Goal: Information Seeking & Learning: Find specific fact

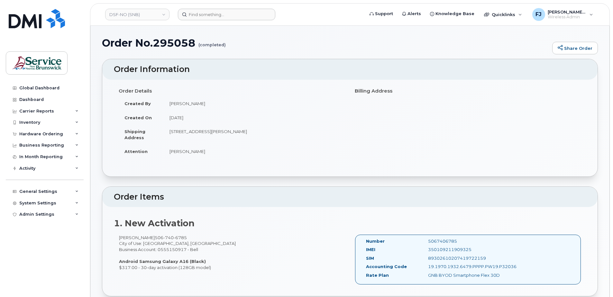
scroll to position [444, 0]
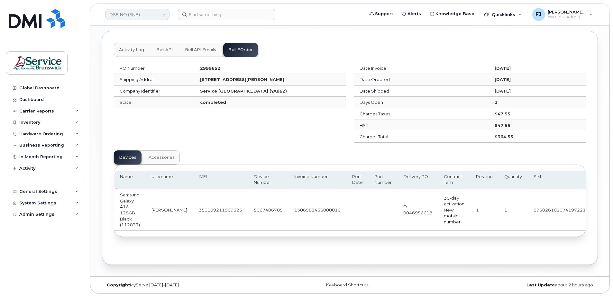
click at [148, 14] on link "DSF-NO (SNB)" at bounding box center [137, 15] width 64 height 12
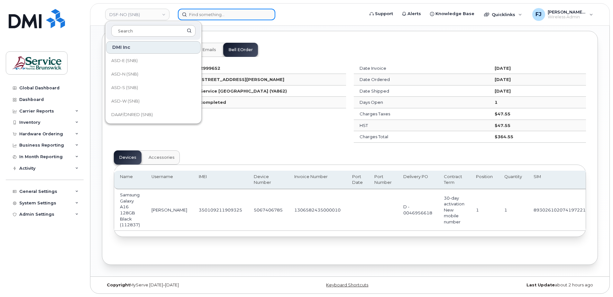
click at [201, 14] on input at bounding box center [226, 15] width 97 height 12
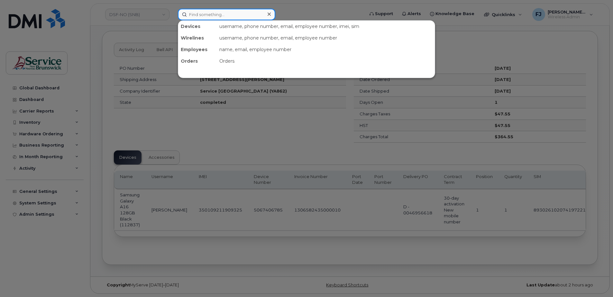
paste input "[PHONE_NUMBER]"
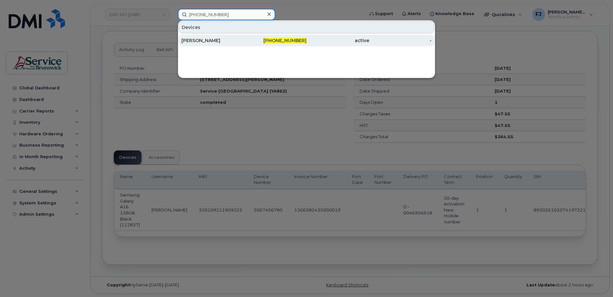
type input "[PHONE_NUMBER]"
click at [226, 41] on div "[PERSON_NAME]" at bounding box center [212, 40] width 63 height 6
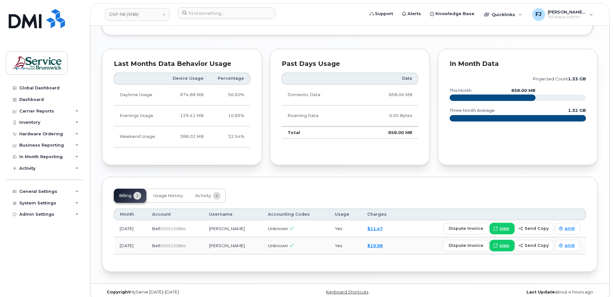
scroll to position [476, 0]
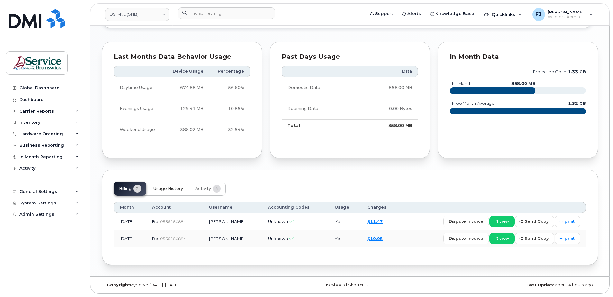
click at [181, 188] on span "Usage History" at bounding box center [168, 188] width 30 height 5
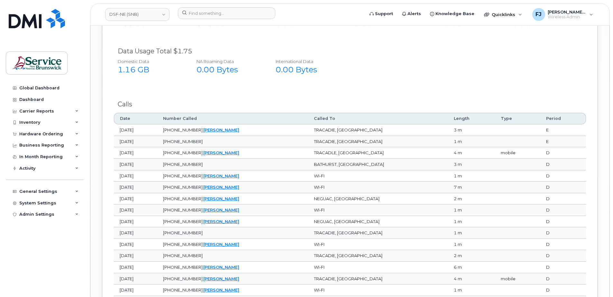
scroll to position [711, 0]
drag, startPoint x: 195, startPoint y: 130, endPoint x: 227, endPoint y: 128, distance: 31.3
click at [203, 128] on span "[PHONE_NUMBER]" at bounding box center [183, 129] width 40 height 5
click at [279, 129] on td "506-393-8236   Eric Mclaughlin" at bounding box center [232, 130] width 151 height 12
click at [239, 131] on link "[PERSON_NAME]" at bounding box center [221, 129] width 36 height 5
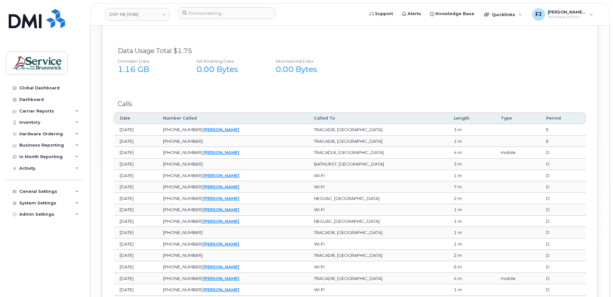
scroll to position [743, 0]
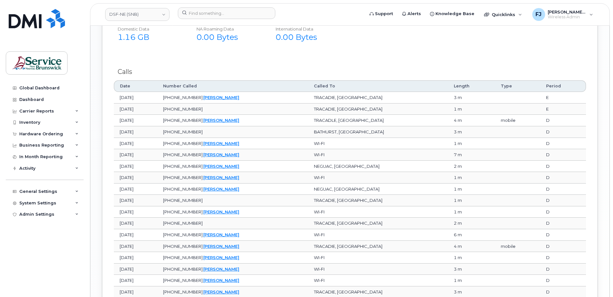
click at [299, 99] on td "506-393-8236   Eric Mclaughlin" at bounding box center [232, 98] width 151 height 12
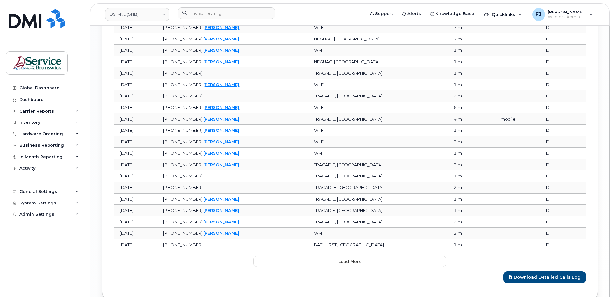
scroll to position [872, 0]
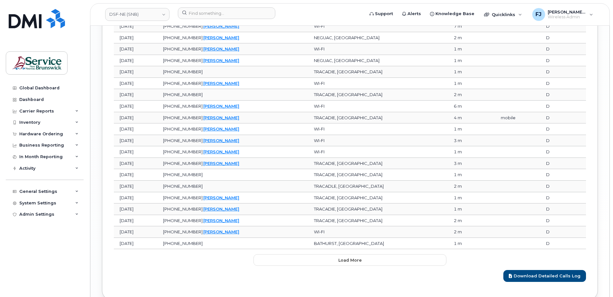
click at [299, 139] on td "506-393-8236   Eric Mclaughlin" at bounding box center [232, 141] width 151 height 12
click at [368, 260] on button "Load more" at bounding box center [350, 261] width 193 height 12
click at [553, 275] on link "Download Detailed Calls Log" at bounding box center [545, 276] width 83 height 12
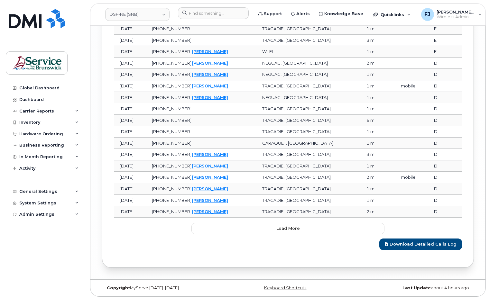
scroll to position [1230, 0]
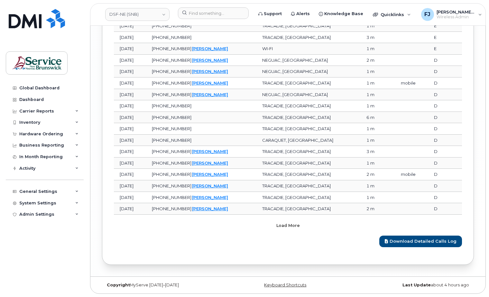
click at [284, 227] on span "Load more" at bounding box center [287, 226] width 23 height 6
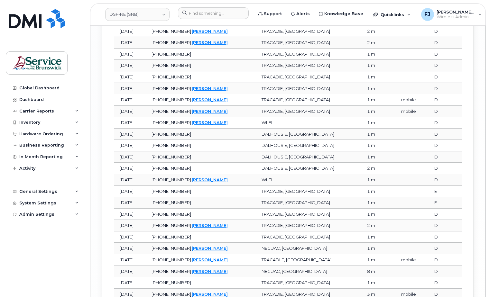
scroll to position [1516, 0]
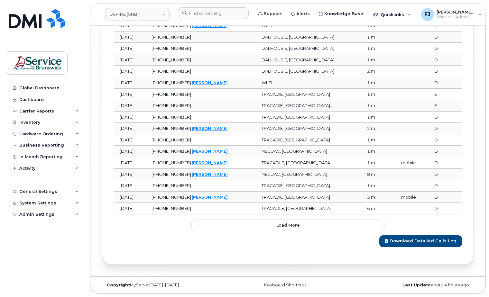
click at [296, 230] on button "Load more" at bounding box center [287, 226] width 193 height 12
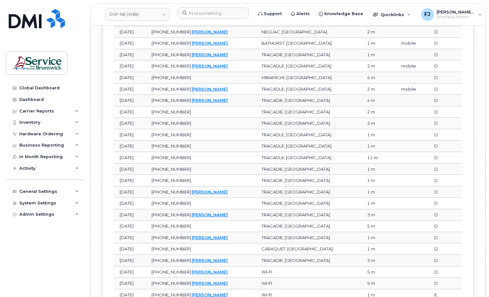
scroll to position [1802, 0]
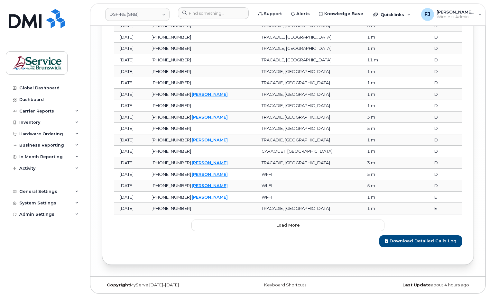
click at [287, 227] on span "Load more" at bounding box center [287, 225] width 23 height 6
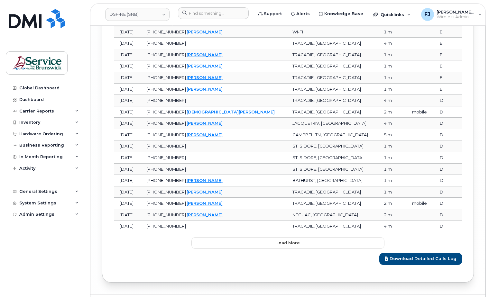
scroll to position [2088, 0]
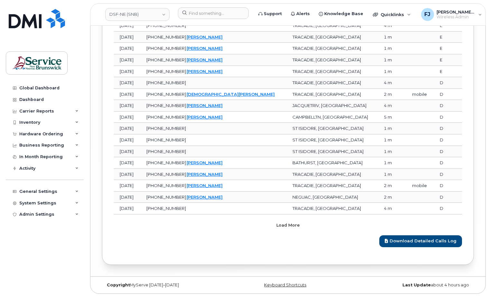
click at [295, 222] on button "Load more" at bounding box center [287, 226] width 193 height 12
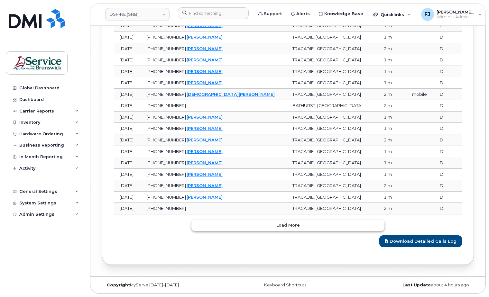
click at [289, 224] on span "Load more" at bounding box center [287, 225] width 23 height 6
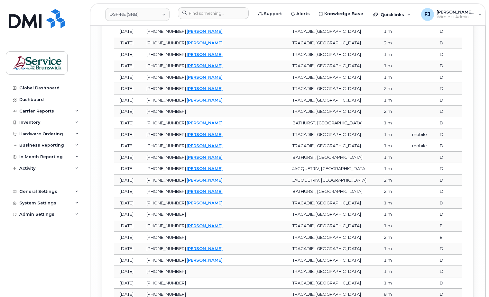
scroll to position [2660, 0]
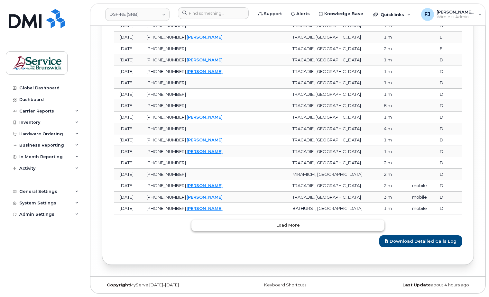
drag, startPoint x: 293, startPoint y: 222, endPoint x: 296, endPoint y: 212, distance: 9.9
click at [293, 222] on button "Load more" at bounding box center [287, 226] width 193 height 12
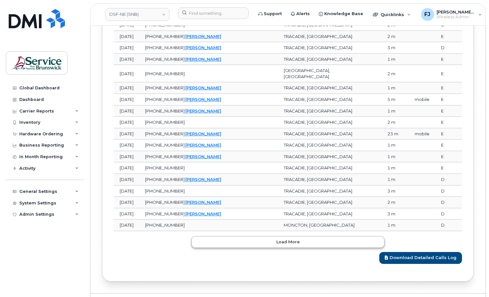
scroll to position [2946, 0]
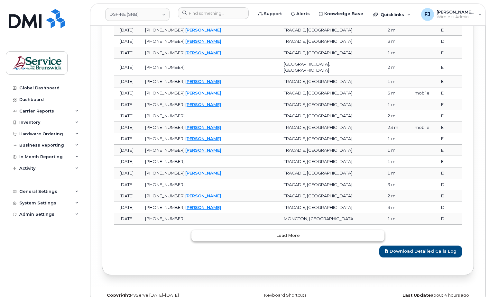
click at [291, 231] on button "Load more" at bounding box center [287, 236] width 193 height 12
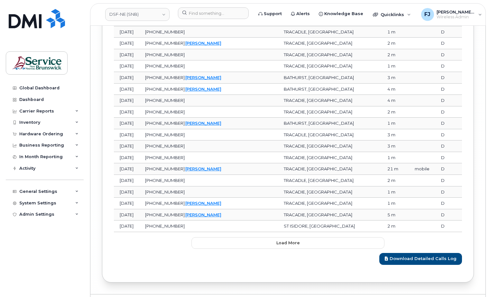
scroll to position [3232, 0]
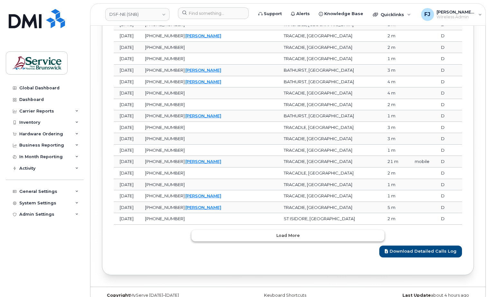
click at [292, 233] on span "Load more" at bounding box center [287, 236] width 23 height 6
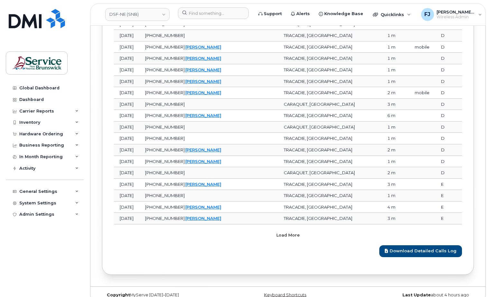
click at [288, 232] on span "Load more" at bounding box center [287, 235] width 23 height 6
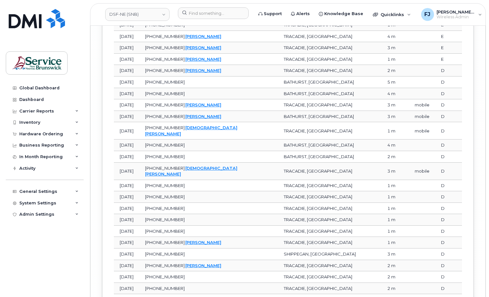
scroll to position [3804, 0]
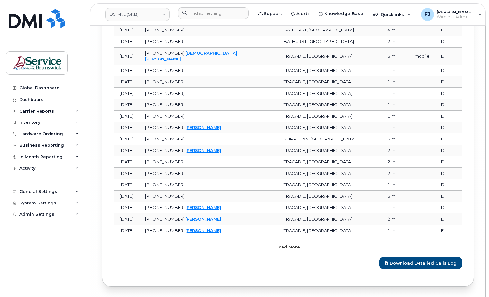
click at [297, 242] on button "Load more" at bounding box center [287, 248] width 193 height 12
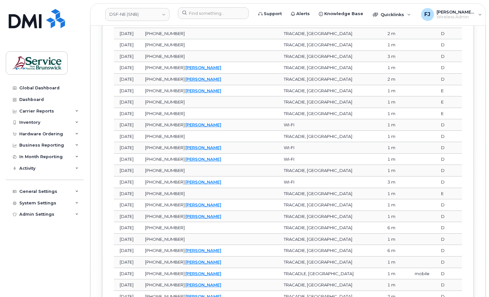
scroll to position [4090, 0]
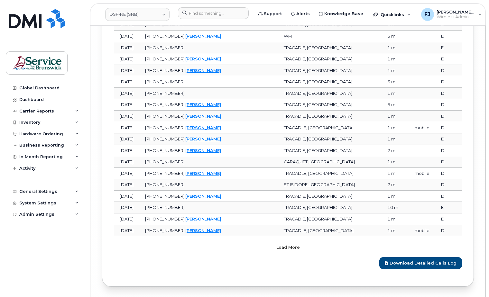
click at [292, 242] on button "Load more" at bounding box center [287, 248] width 193 height 12
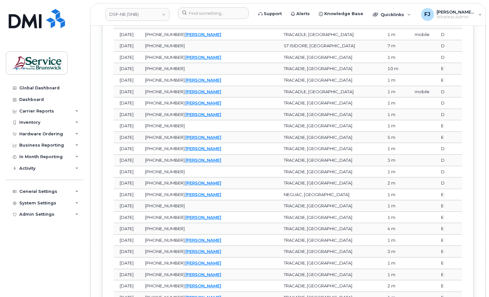
scroll to position [4377, 0]
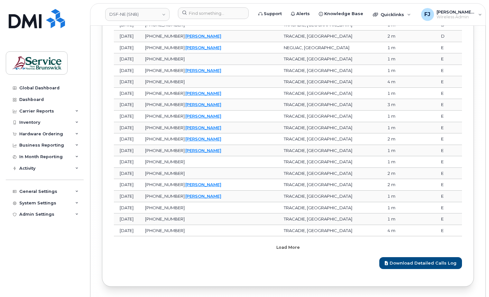
drag, startPoint x: 285, startPoint y: 225, endPoint x: 290, endPoint y: 212, distance: 13.6
click at [285, 245] on span "Load more" at bounding box center [287, 248] width 23 height 6
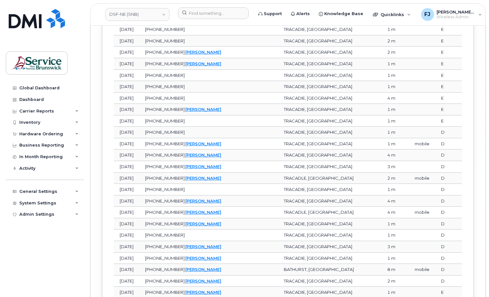
scroll to position [4663, 0]
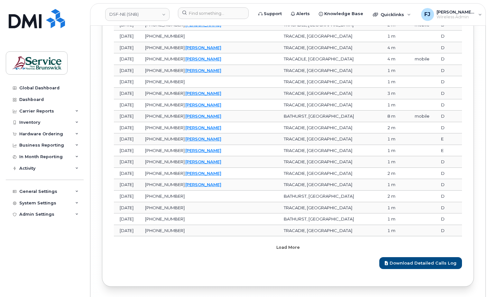
click at [290, 245] on span "Load more" at bounding box center [287, 248] width 23 height 6
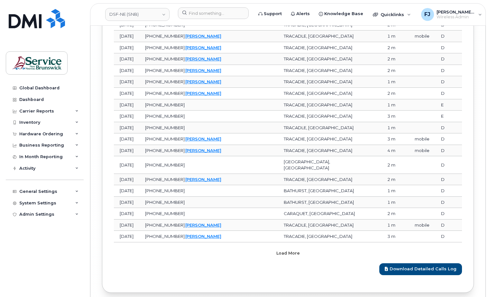
click at [290, 250] on span "Load more" at bounding box center [287, 253] width 23 height 6
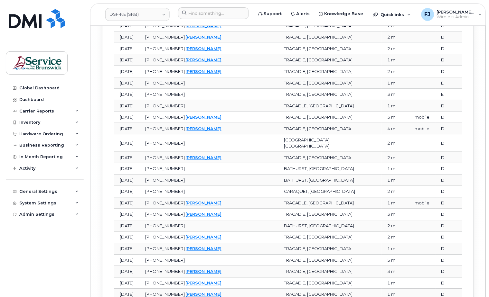
scroll to position [5058, 0]
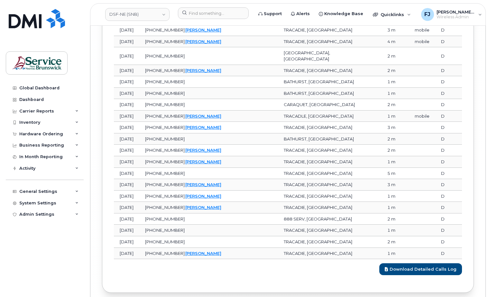
click at [312, 259] on div "Download Detailed Calls Log" at bounding box center [288, 267] width 348 height 16
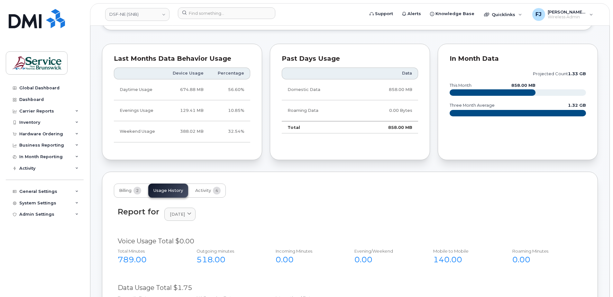
scroll to position [484, 0]
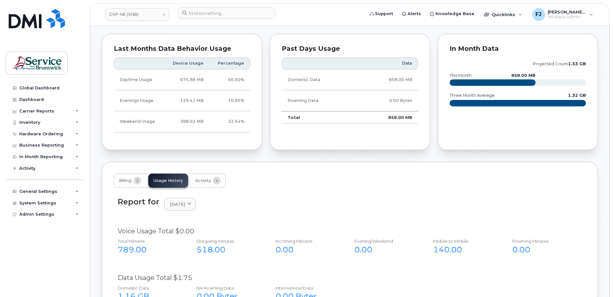
click at [464, 74] on text "this month" at bounding box center [461, 75] width 22 height 5
click at [486, 83] on rect at bounding box center [493, 82] width 86 height 6
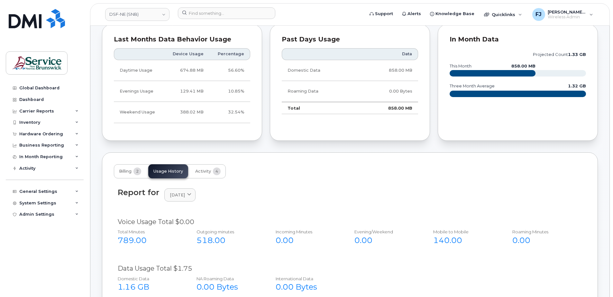
scroll to position [516, 0]
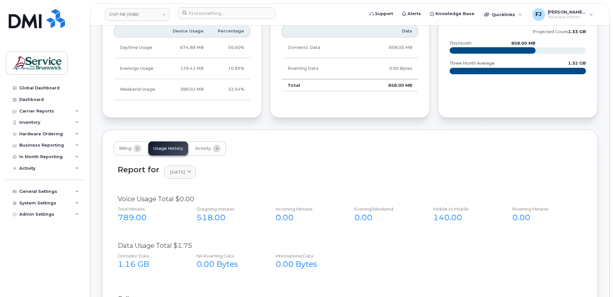
click at [315, 113] on div "Past Days Usage Data Domestic Data 858.00 MB Roaming Data 0.00 Bytes Total 858.…" at bounding box center [350, 60] width 160 height 116
click at [209, 149] on span "Activity" at bounding box center [203, 148] width 16 height 5
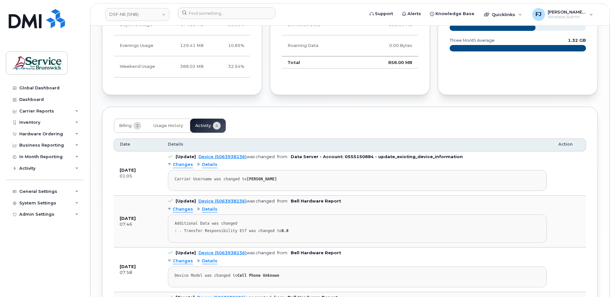
scroll to position [548, 0]
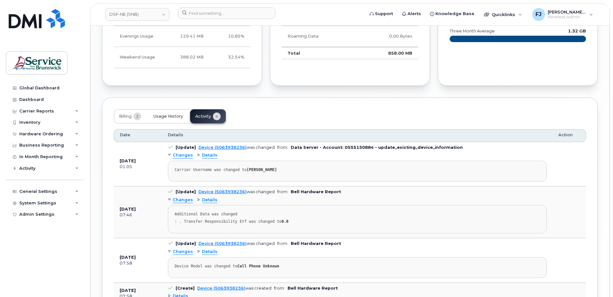
click at [175, 117] on span "Usage History" at bounding box center [168, 116] width 30 height 5
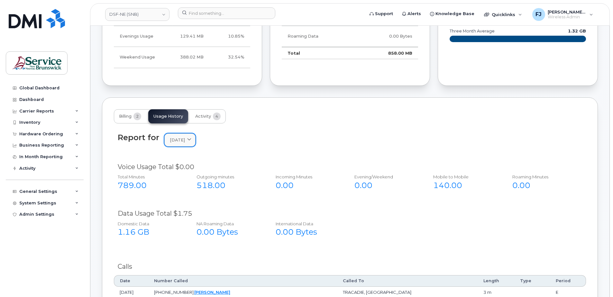
click at [185, 141] on span "[DATE]" at bounding box center [177, 140] width 15 height 6
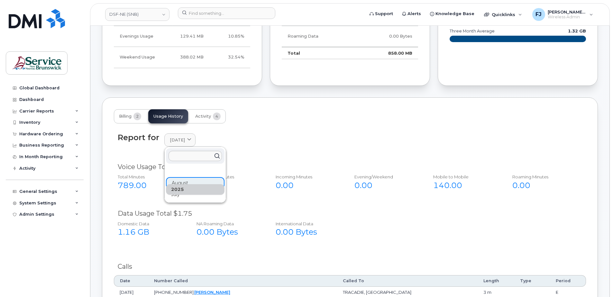
click at [194, 169] on div "2025 August July" at bounding box center [195, 183] width 59 height 34
click at [190, 160] on input "text" at bounding box center [195, 156] width 53 height 10
click at [296, 140] on div "Report for August 2025 2025 August July" at bounding box center [350, 140] width 465 height 14
click at [211, 135] on div "Report for August 2025 2025 August July" at bounding box center [350, 140] width 465 height 14
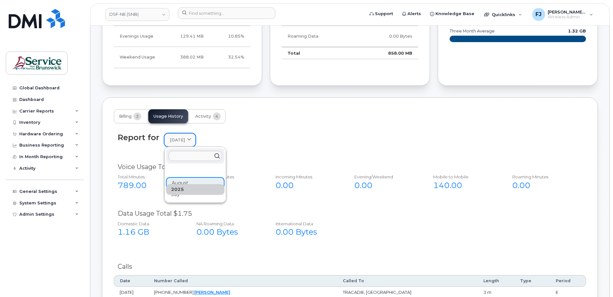
click at [191, 140] on icon at bounding box center [189, 140] width 4 height 4
drag, startPoint x: 271, startPoint y: 131, endPoint x: 264, endPoint y: 133, distance: 7.9
click at [272, 131] on div "Report for August 2025 2025 August July" at bounding box center [350, 143] width 472 height 29
click at [193, 194] on div "2025" at bounding box center [195, 189] width 59 height 11
click at [184, 196] on div "July" at bounding box center [195, 195] width 59 height 11
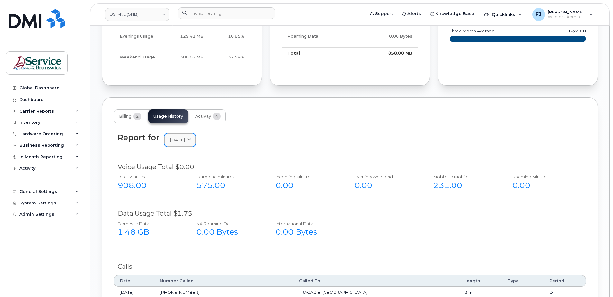
click at [185, 141] on span "July 2025" at bounding box center [177, 140] width 15 height 6
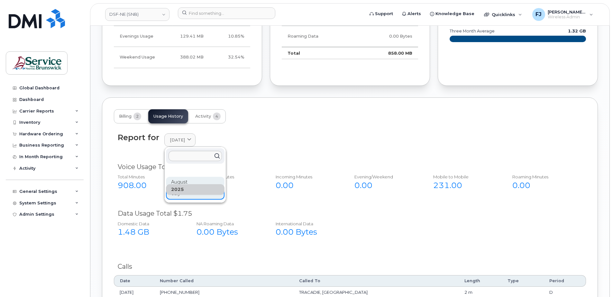
click at [185, 180] on div "August" at bounding box center [195, 182] width 59 height 11
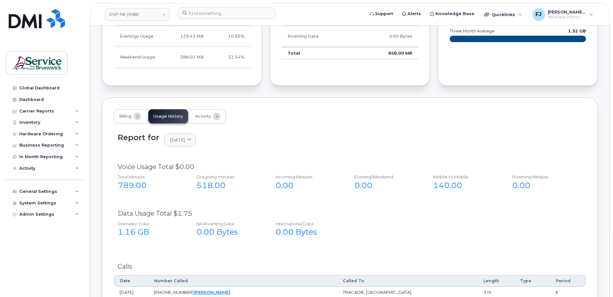
click at [283, 134] on div "Report for August 2025 2025 August July" at bounding box center [350, 140] width 465 height 14
click at [191, 141] on icon at bounding box center [189, 140] width 4 height 4
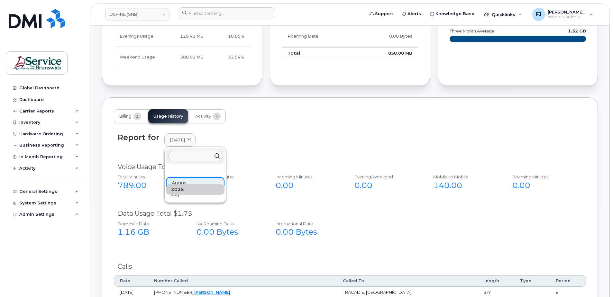
click at [268, 136] on div "Report for August 2025 2025 August July" at bounding box center [350, 140] width 465 height 14
drag, startPoint x: 265, startPoint y: 146, endPoint x: 255, endPoint y: 153, distance: 12.5
click at [265, 147] on div "Report for August 2025 2025 August July" at bounding box center [350, 140] width 465 height 14
click at [197, 182] on div "2025 August July" at bounding box center [195, 183] width 59 height 34
click at [194, 181] on div "2025 August July" at bounding box center [195, 183] width 59 height 34
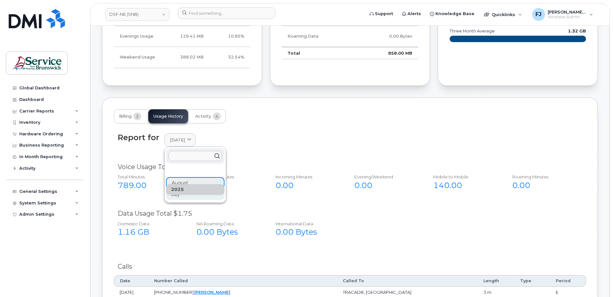
click at [193, 197] on div "July" at bounding box center [195, 195] width 59 height 11
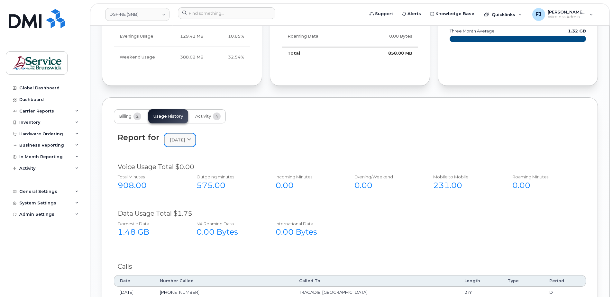
click at [187, 136] on link "July 2025" at bounding box center [179, 140] width 31 height 13
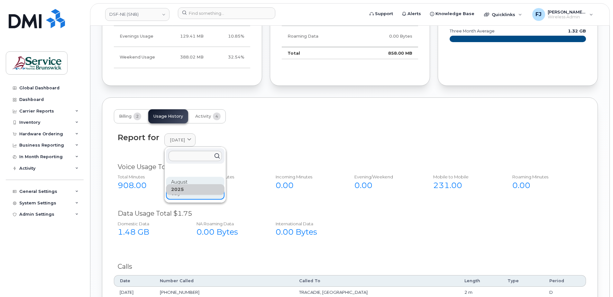
click at [188, 183] on div "August" at bounding box center [195, 182] width 59 height 11
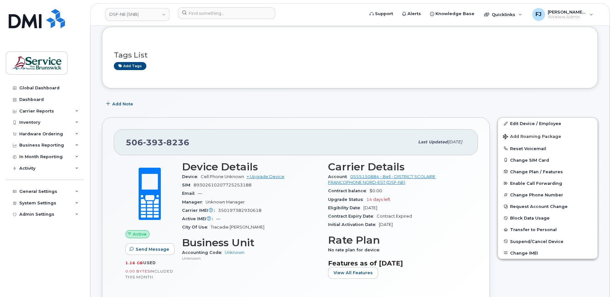
scroll to position [0, 0]
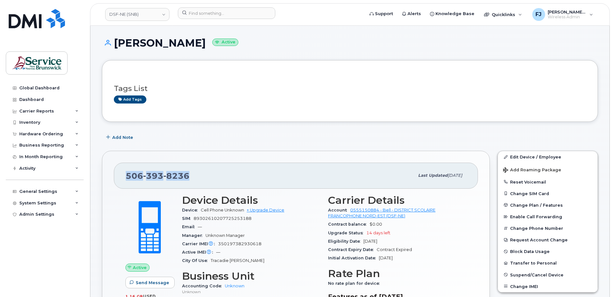
drag, startPoint x: 191, startPoint y: 175, endPoint x: 125, endPoint y: 173, distance: 66.6
click at [125, 173] on div "506 393 8236 Last updated Jul 19, 2025" at bounding box center [296, 176] width 364 height 26
copy span "506 393 8236"
click at [48, 113] on div "Carrier Reports" at bounding box center [36, 111] width 35 height 5
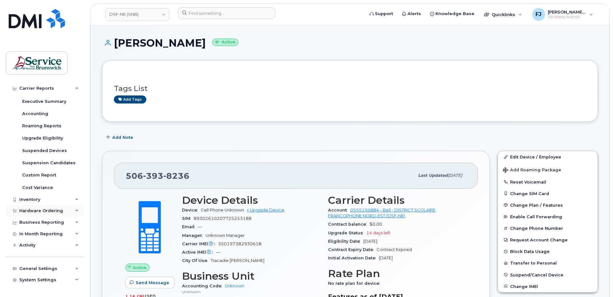
scroll to position [93, 0]
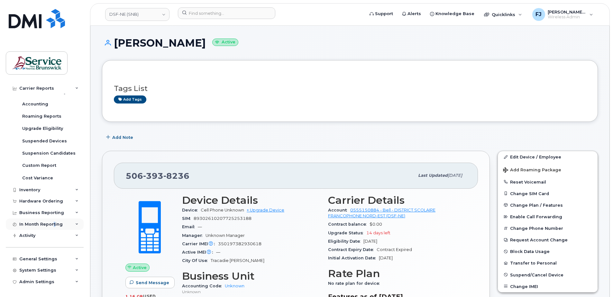
click at [53, 221] on div "In Month Reporting" at bounding box center [45, 225] width 78 height 12
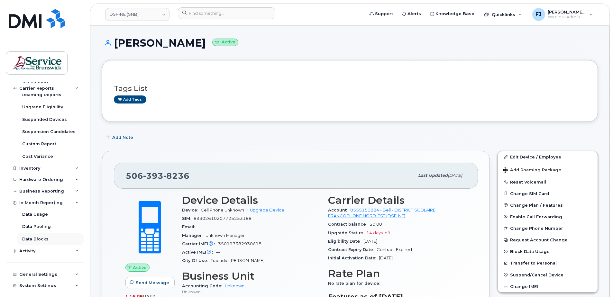
scroll to position [125, 0]
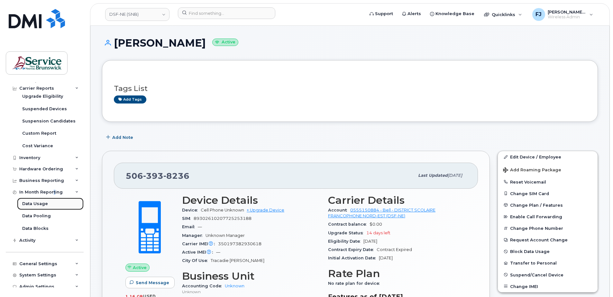
click at [36, 206] on div "Data Usage" at bounding box center [35, 204] width 26 height 6
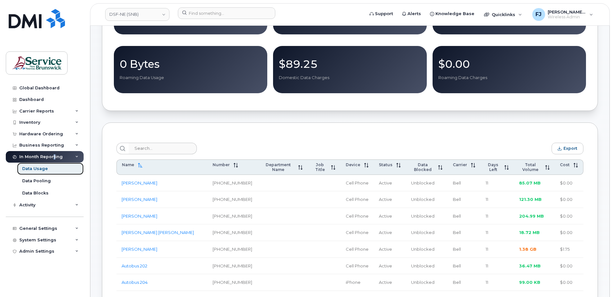
scroll to position [161, 0]
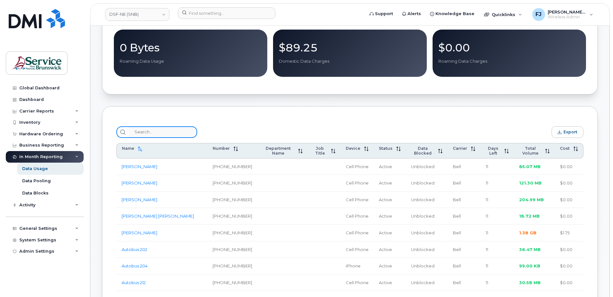
click at [150, 130] on input "search" at bounding box center [163, 132] width 69 height 12
paste input "5063938236"
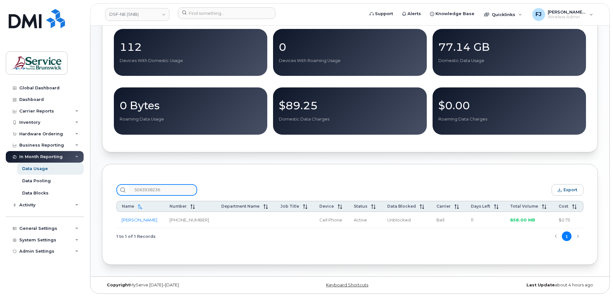
scroll to position [105, 0]
type input "5063938236"
click at [144, 221] on link "Eric Mclaughlin" at bounding box center [140, 220] width 36 height 5
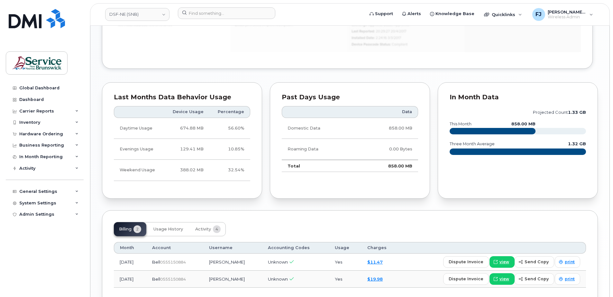
scroll to position [476, 0]
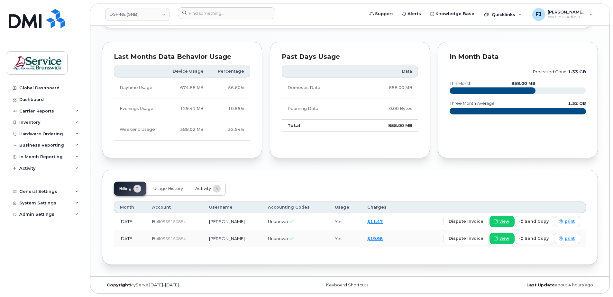
click at [208, 190] on span "Activity" at bounding box center [203, 188] width 16 height 5
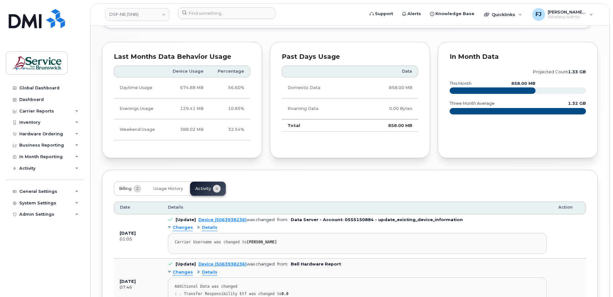
click at [130, 188] on span "Billing" at bounding box center [125, 188] width 13 height 5
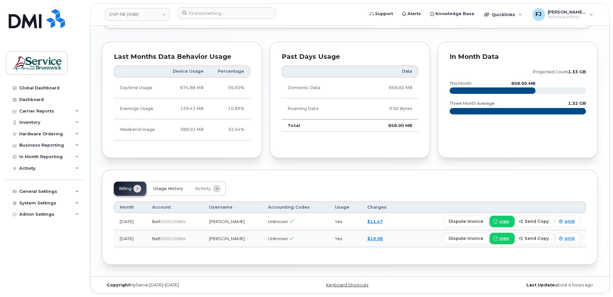
click at [174, 190] on span "Usage History" at bounding box center [168, 188] width 30 height 5
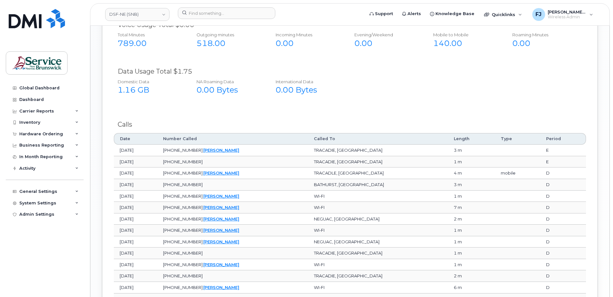
scroll to position [701, 0]
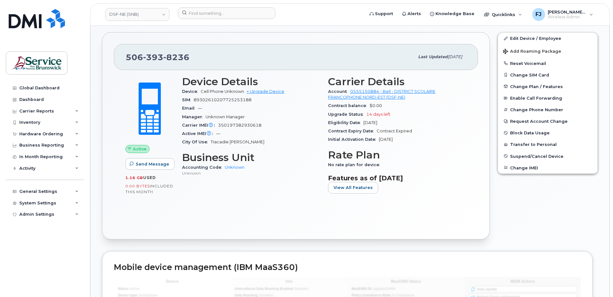
scroll to position [129, 0]
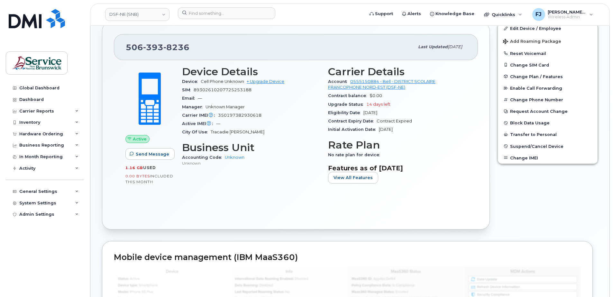
click at [273, 141] on div "Device Details Device Cell Phone Unknown + Upgrade Device SIM [TECHNICAL_ID] Em…" at bounding box center [251, 127] width 146 height 131
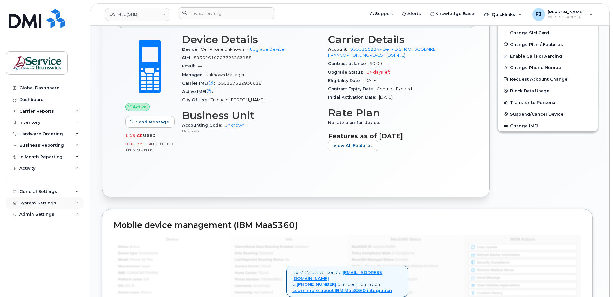
click at [71, 203] on div "System Settings" at bounding box center [45, 204] width 78 height 12
click at [73, 202] on div "System Settings" at bounding box center [45, 204] width 78 height 12
click at [72, 190] on div "General Settings" at bounding box center [45, 192] width 78 height 12
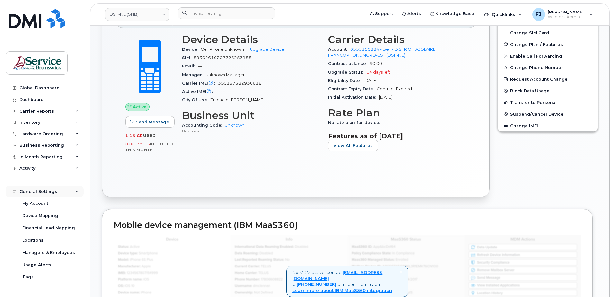
click at [73, 190] on div "General Settings" at bounding box center [45, 192] width 78 height 12
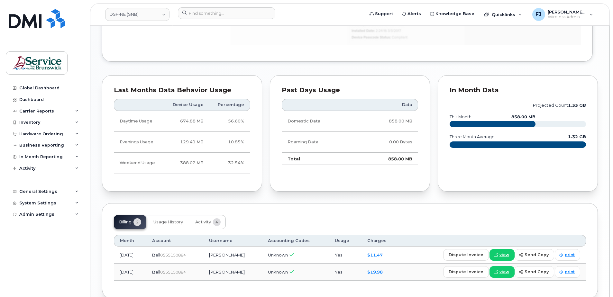
scroll to position [476, 0]
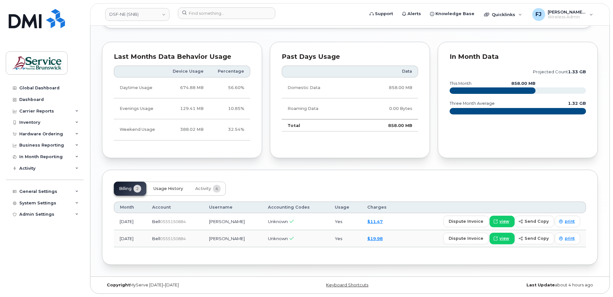
click at [166, 186] on span "Usage History" at bounding box center [168, 188] width 30 height 5
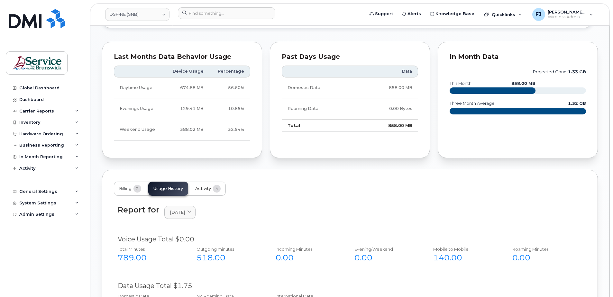
click at [201, 190] on span "Activity" at bounding box center [203, 188] width 16 height 5
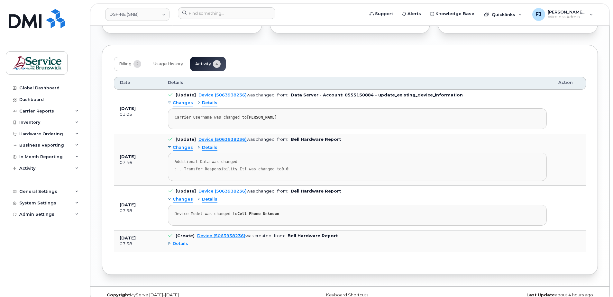
scroll to position [605, 0]
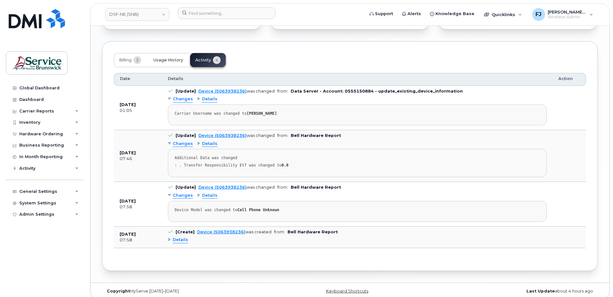
click at [177, 59] on span "Usage History" at bounding box center [168, 60] width 30 height 5
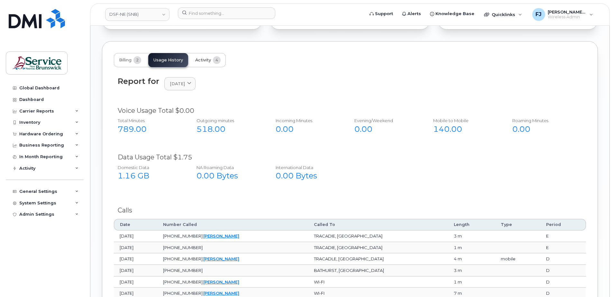
click at [203, 61] on span "Activity" at bounding box center [203, 60] width 16 height 5
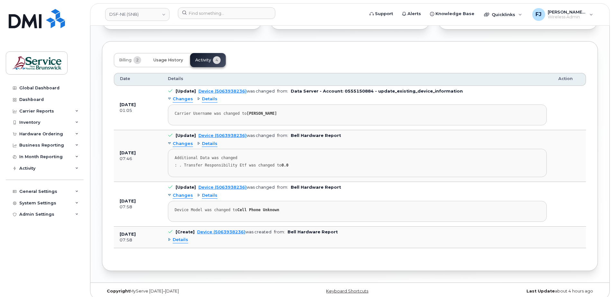
click at [175, 61] on span "Usage History" at bounding box center [168, 60] width 30 height 5
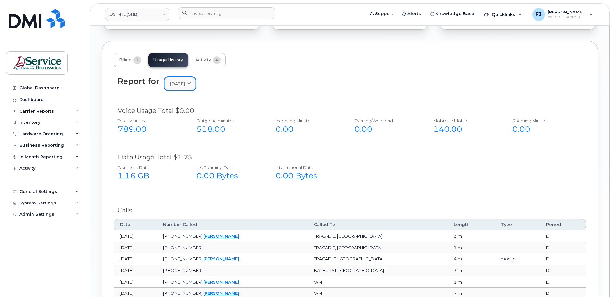
click at [185, 85] on span "[DATE]" at bounding box center [177, 84] width 15 height 6
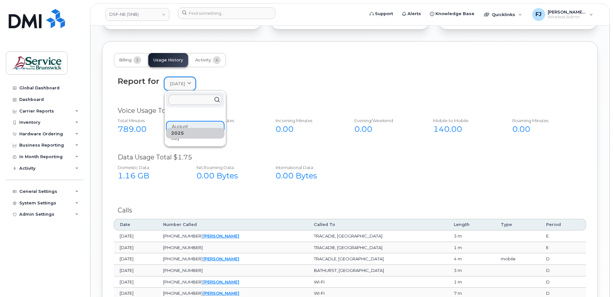
click at [185, 85] on span "[DATE]" at bounding box center [177, 84] width 15 height 6
click at [285, 88] on div "Report for August 2025 2025 August July" at bounding box center [350, 84] width 465 height 14
click at [181, 86] on span "[DATE]" at bounding box center [177, 84] width 15 height 6
click at [255, 82] on div "Report for August 2025 2025 August July" at bounding box center [350, 84] width 465 height 14
drag, startPoint x: 255, startPoint y: 81, endPoint x: 257, endPoint y: 85, distance: 4.6
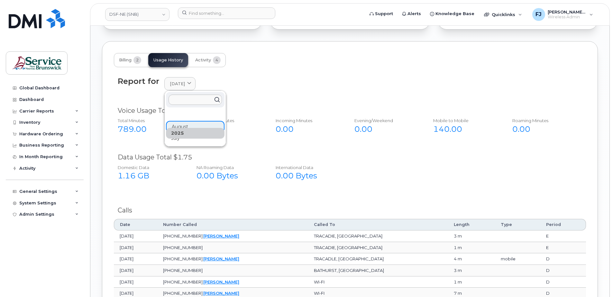
click at [255, 81] on div "Report for August 2025 2025 August July" at bounding box center [350, 84] width 465 height 14
click at [179, 125] on div "2025 August July" at bounding box center [195, 127] width 59 height 34
click at [179, 126] on div "2025 August July" at bounding box center [195, 127] width 59 height 34
click at [182, 139] on div "2025 August July" at bounding box center [195, 127] width 59 height 34
click at [183, 142] on div "July" at bounding box center [195, 138] width 59 height 11
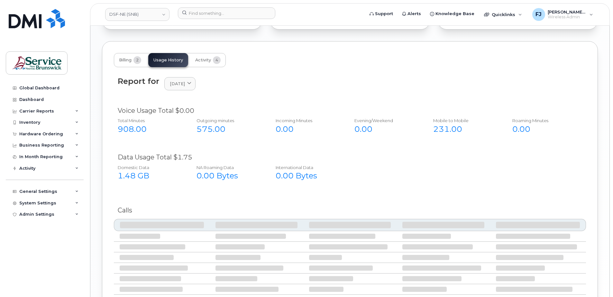
click at [187, 89] on link "July 2025" at bounding box center [179, 83] width 31 height 13
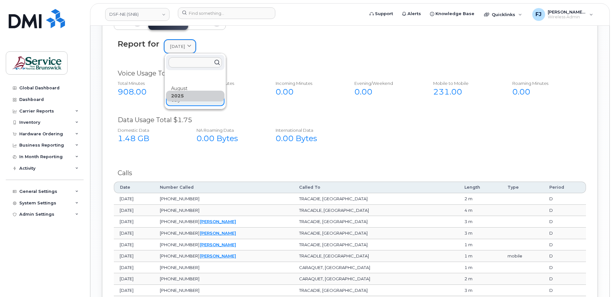
scroll to position [572, 0]
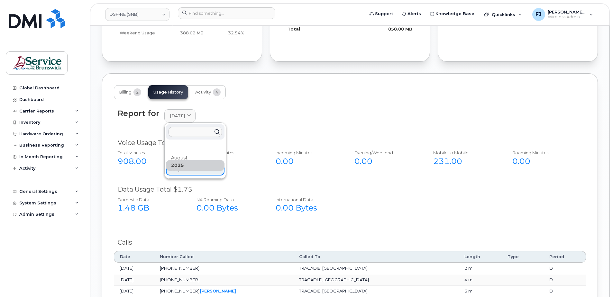
click at [185, 155] on div "August" at bounding box center [195, 158] width 59 height 11
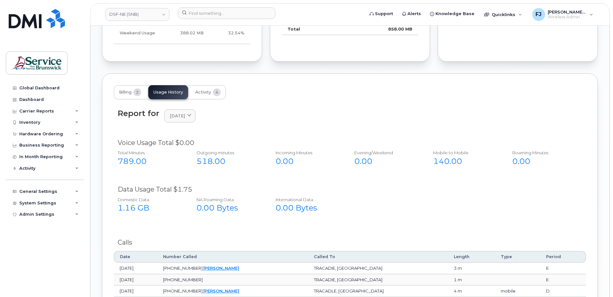
click at [136, 163] on div "789.00" at bounding box center [150, 161] width 65 height 11
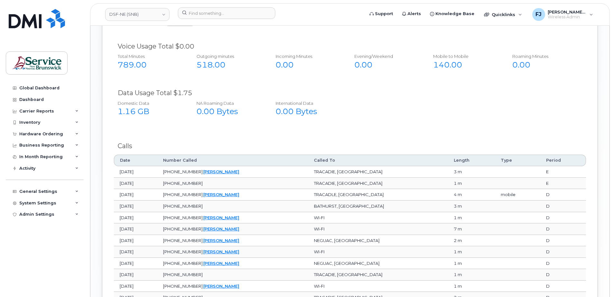
scroll to position [701, 0]
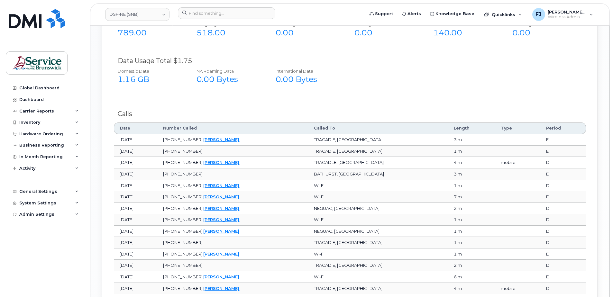
click at [365, 127] on th "Called To" at bounding box center [378, 129] width 140 height 12
click at [135, 126] on th "Date" at bounding box center [135, 129] width 43 height 12
click at [125, 129] on th "Date" at bounding box center [135, 129] width 43 height 12
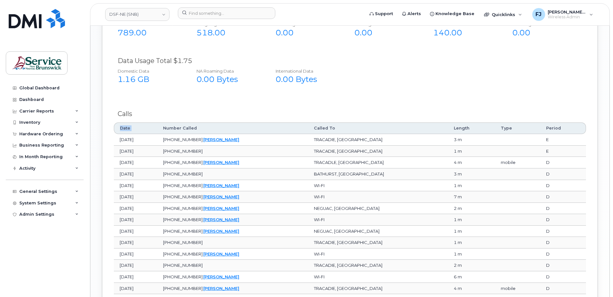
click at [125, 129] on th "Date" at bounding box center [135, 129] width 43 height 12
click at [309, 108] on div "Calls" at bounding box center [350, 114] width 472 height 17
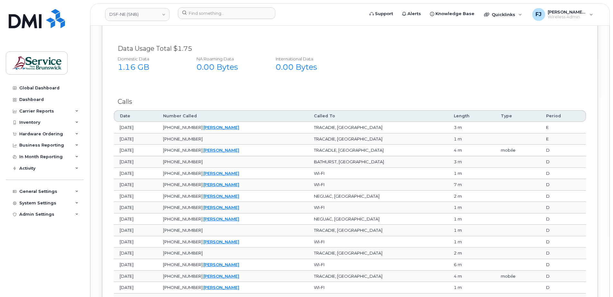
scroll to position [714, 0]
click at [293, 91] on div "Report for August 2025 2025 August July Voice Usage Total $0.00 Total Minutes 7…" at bounding box center [350, 202] width 472 height 477
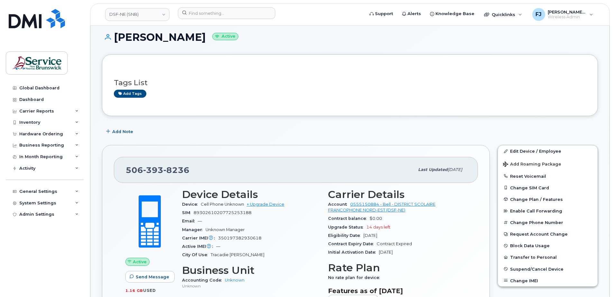
scroll to position [0, 0]
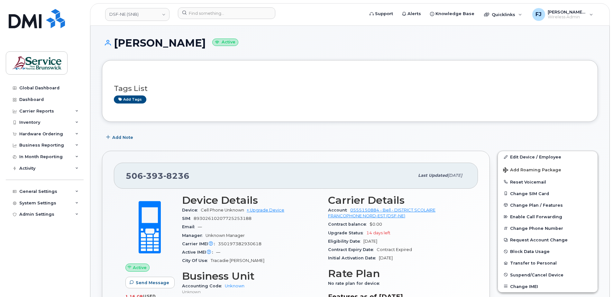
click at [304, 178] on div "506 393 8236" at bounding box center [270, 176] width 289 height 14
click at [213, 14] on input at bounding box center [226, 13] width 97 height 12
paste input "506-776-3808"
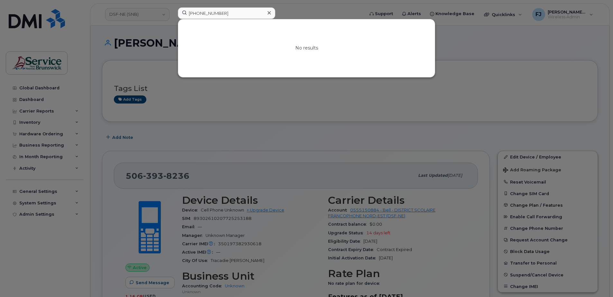
click at [228, 114] on div at bounding box center [306, 148] width 613 height 297
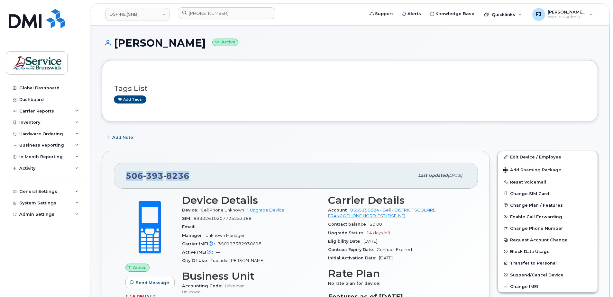
drag, startPoint x: 194, startPoint y: 175, endPoint x: 129, endPoint y: 176, distance: 64.7
click at [126, 174] on div "506 393 8236" at bounding box center [270, 176] width 289 height 14
copy span "506 393 8236"
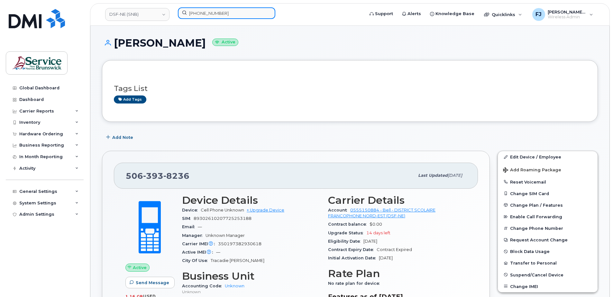
click at [214, 12] on input "506-776-3808" at bounding box center [226, 13] width 97 height 12
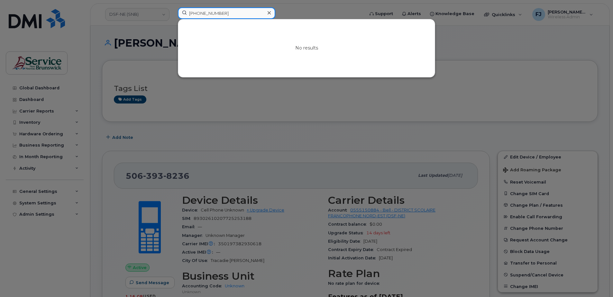
click at [230, 13] on input "506-776-3808" at bounding box center [226, 13] width 97 height 12
type input "5062301053"
click at [149, 12] on div at bounding box center [306, 148] width 613 height 297
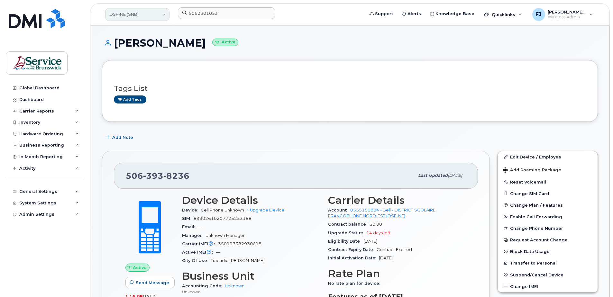
click at [146, 17] on link "DSF-NE (SNB)" at bounding box center [137, 14] width 64 height 13
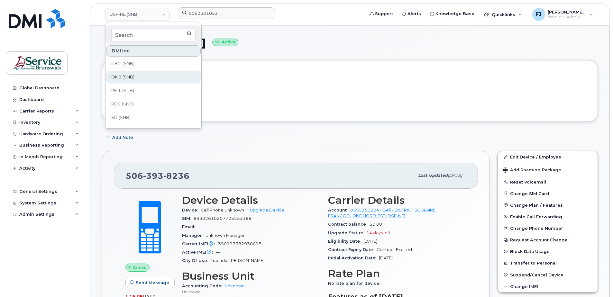
scroll to position [311, 0]
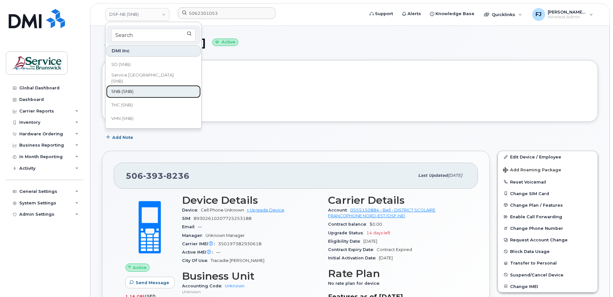
click at [142, 93] on link "SNB (SNB)" at bounding box center [153, 91] width 95 height 13
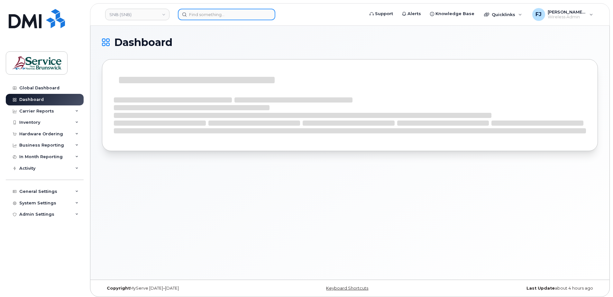
click at [235, 15] on input at bounding box center [226, 15] width 97 height 12
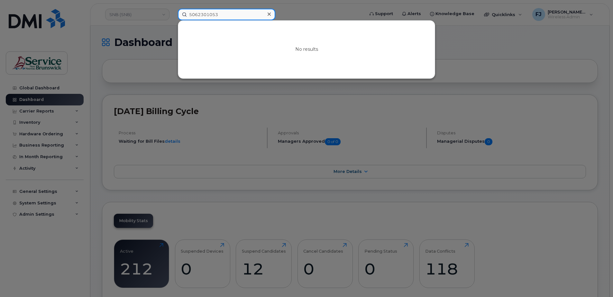
type input "5062301053"
click at [306, 53] on div "No results" at bounding box center [306, 50] width 257 height 58
click at [465, 48] on div at bounding box center [306, 148] width 613 height 297
click at [225, 15] on input "5062301053" at bounding box center [226, 15] width 97 height 12
drag, startPoint x: 225, startPoint y: 15, endPoint x: 182, endPoint y: 13, distance: 42.5
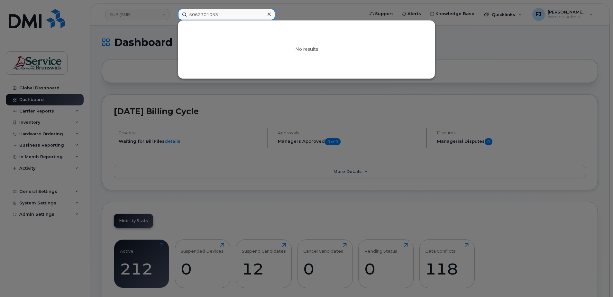
click at [182, 13] on input "5062301053" at bounding box center [226, 15] width 97 height 12
click at [144, 52] on div at bounding box center [306, 148] width 613 height 297
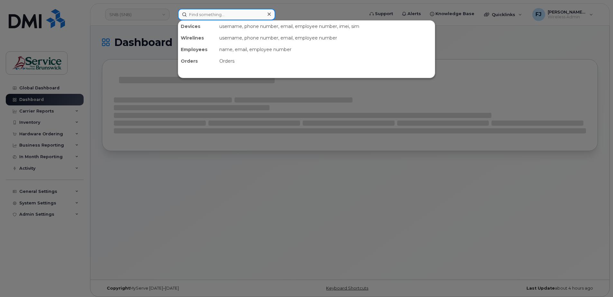
click at [200, 17] on input at bounding box center [226, 15] width 97 height 12
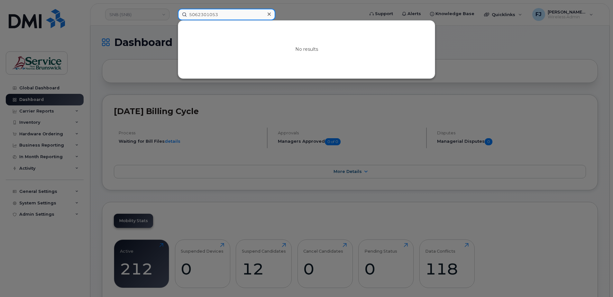
drag, startPoint x: 227, startPoint y: 16, endPoint x: 177, endPoint y: 20, distance: 50.0
click at [177, 20] on div "5062301053 No results" at bounding box center [269, 15] width 192 height 12
type input "5062301053"
click at [223, 13] on input "5062301053" at bounding box center [226, 15] width 97 height 12
drag, startPoint x: 218, startPoint y: 15, endPoint x: 168, endPoint y: 18, distance: 49.9
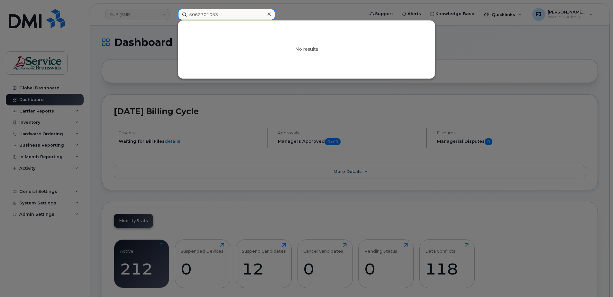
click at [173, 18] on div "5062301053 No results" at bounding box center [269, 15] width 192 height 12
